Goal: Information Seeking & Learning: Learn about a topic

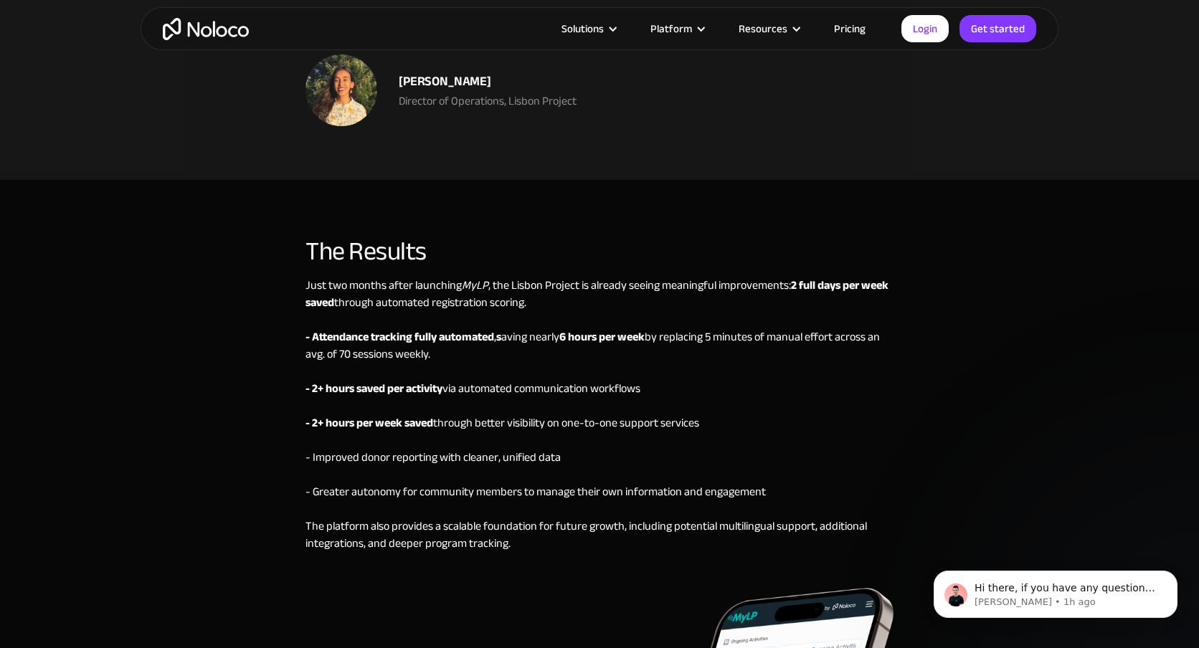
scroll to position [4212, 0]
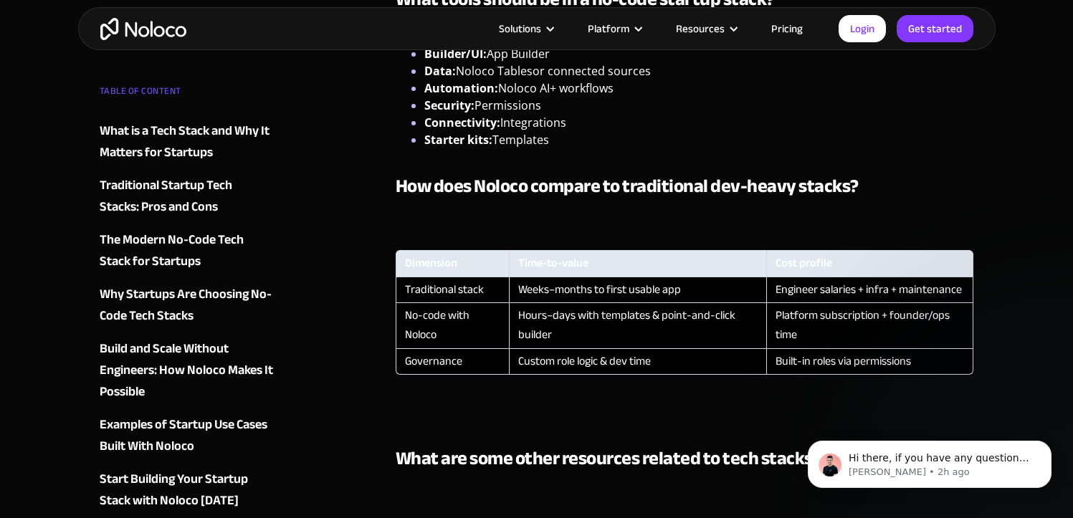
scroll to position [3557, 0]
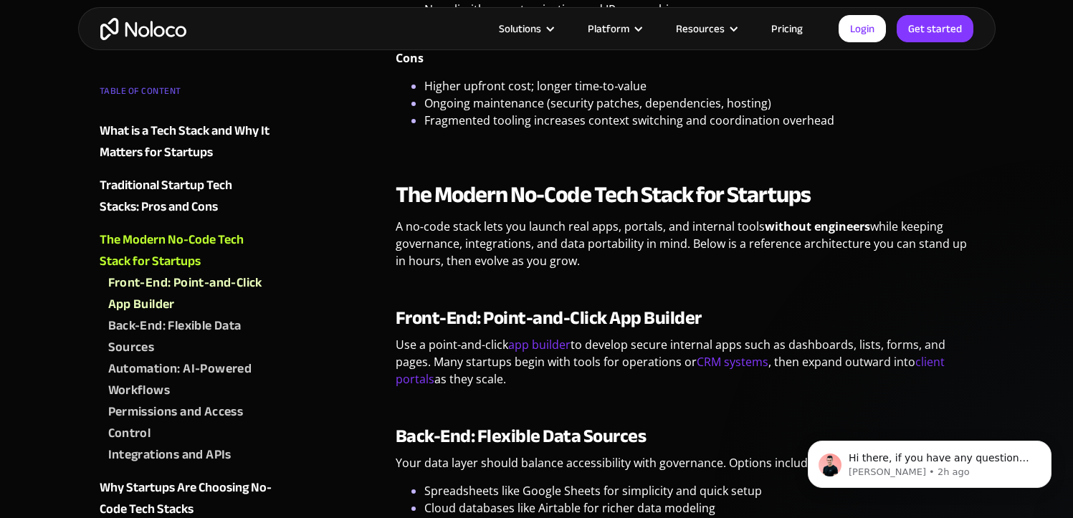
scroll to position [1054, 0]
